Goal: Use online tool/utility: Use online tool/utility

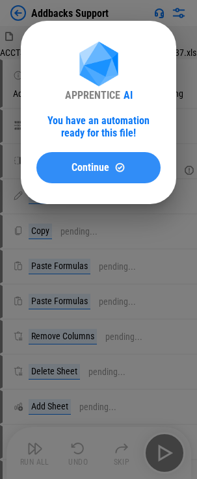
click at [84, 166] on span "Continue" at bounding box center [90, 167] width 38 height 10
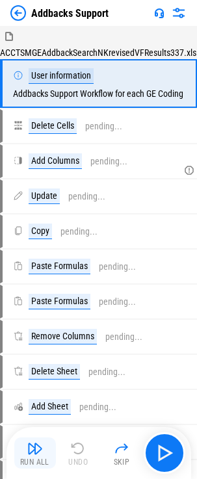
click at [37, 453] on img "button" at bounding box center [35, 448] width 16 height 16
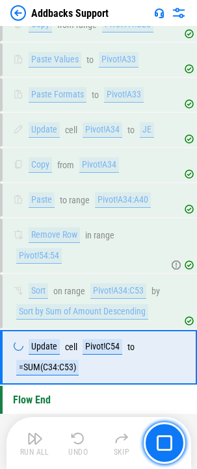
scroll to position [644, 0]
